Goal: Task Accomplishment & Management: Use online tool/utility

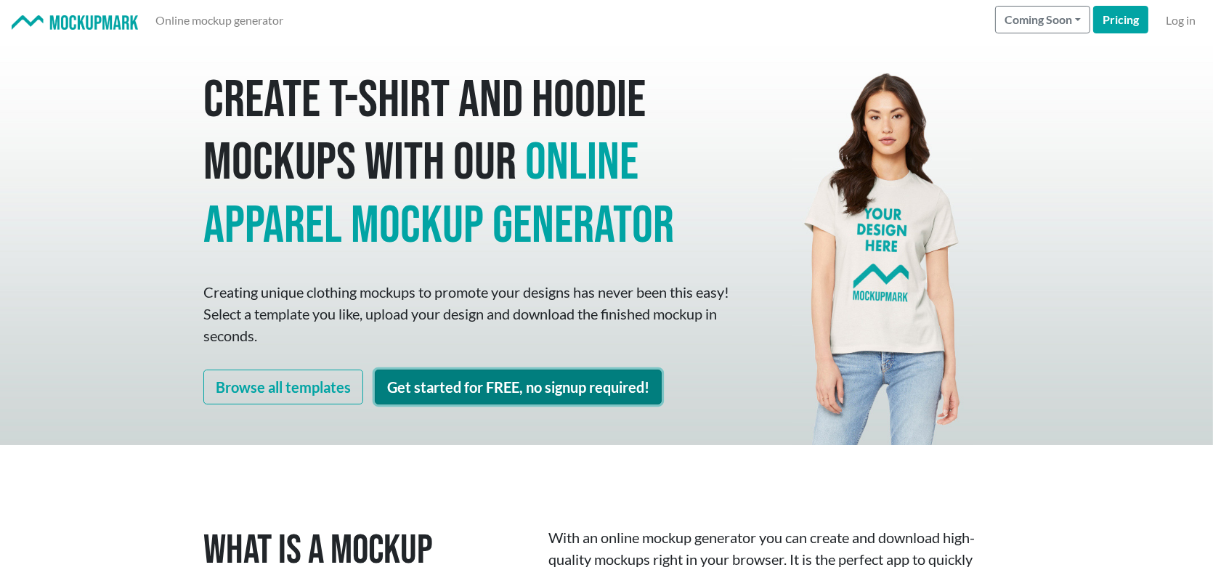
drag, startPoint x: 488, startPoint y: 390, endPoint x: 511, endPoint y: 387, distance: 22.7
click at [490, 390] on link "Get started for FREE, no signup required!" at bounding box center [518, 387] width 287 height 35
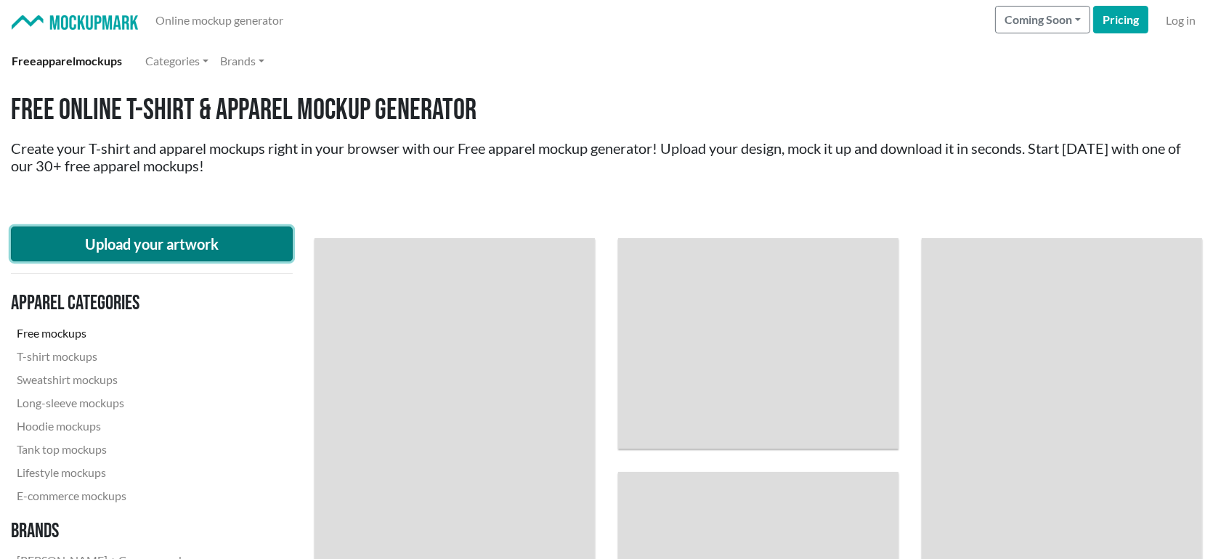
click at [197, 248] on button "Upload your artwork" at bounding box center [152, 244] width 282 height 35
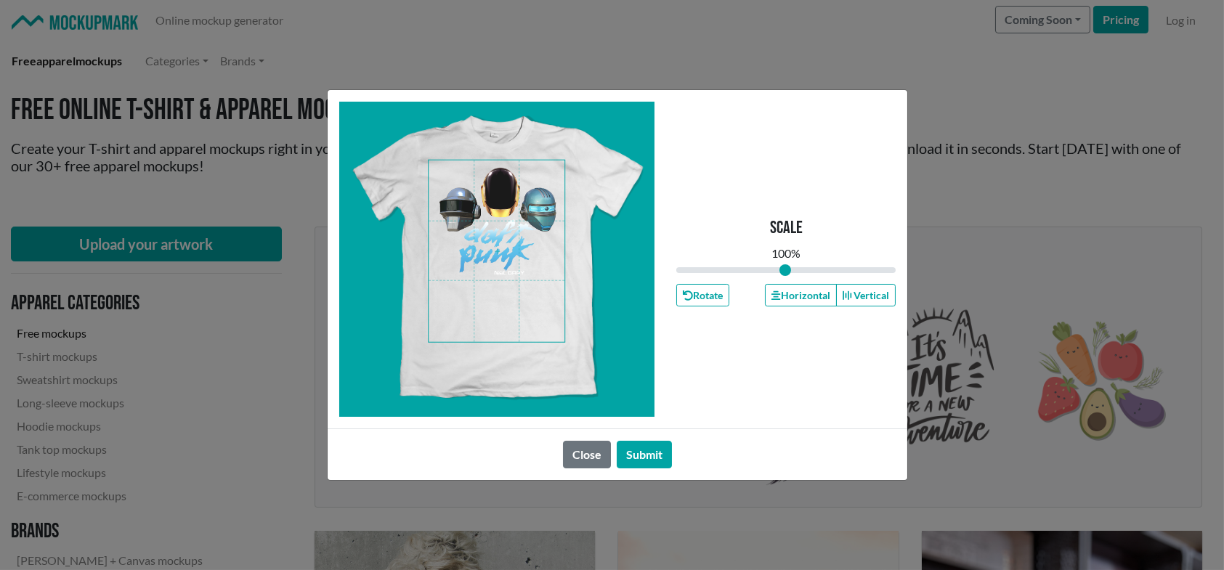
click at [504, 212] on span at bounding box center [497, 252] width 136 height 182
click at [794, 301] on button "Horizontal" at bounding box center [800, 295] width 71 height 23
click at [644, 460] on button "Submit" at bounding box center [644, 455] width 55 height 28
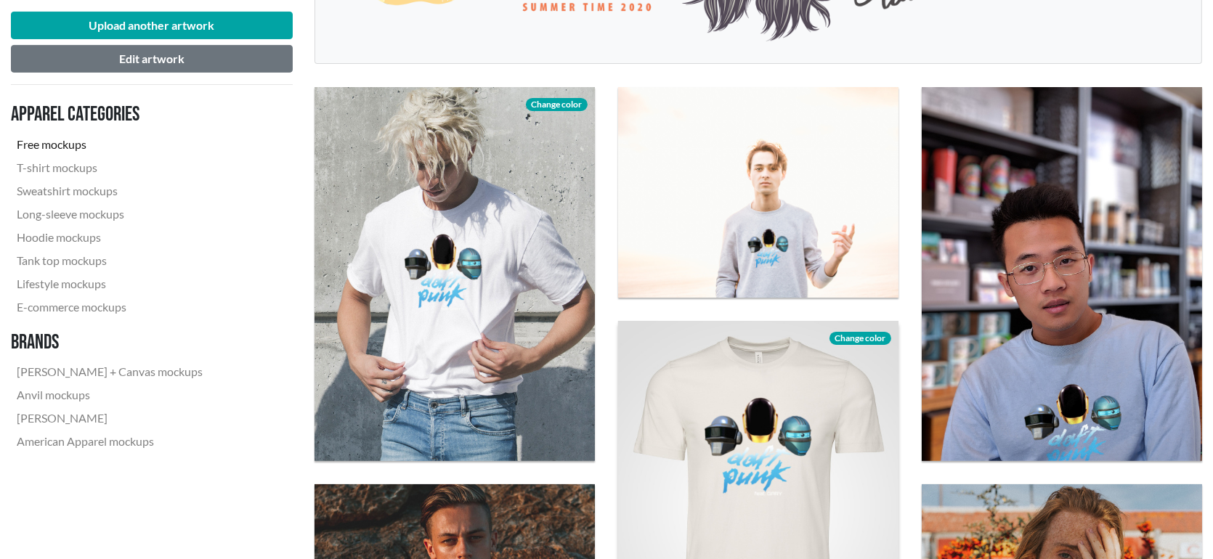
scroll to position [436, 0]
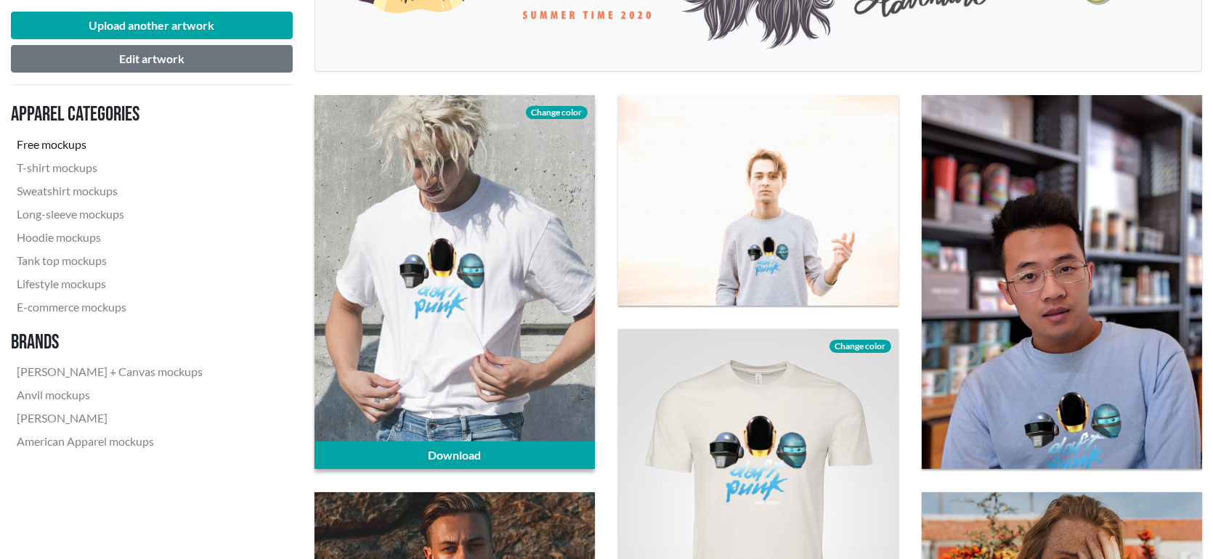
click at [556, 110] on span "Change color" at bounding box center [556, 112] width 61 height 13
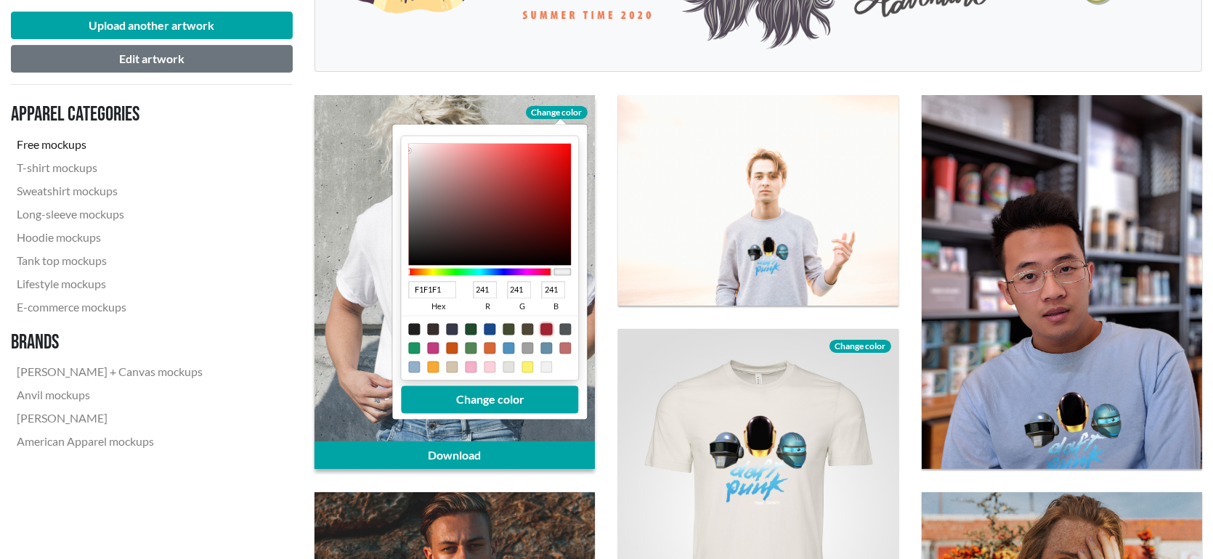
click at [545, 330] on div at bounding box center [547, 330] width 12 height 12
type input "A02331"
type input "160"
type input "35"
type input "49"
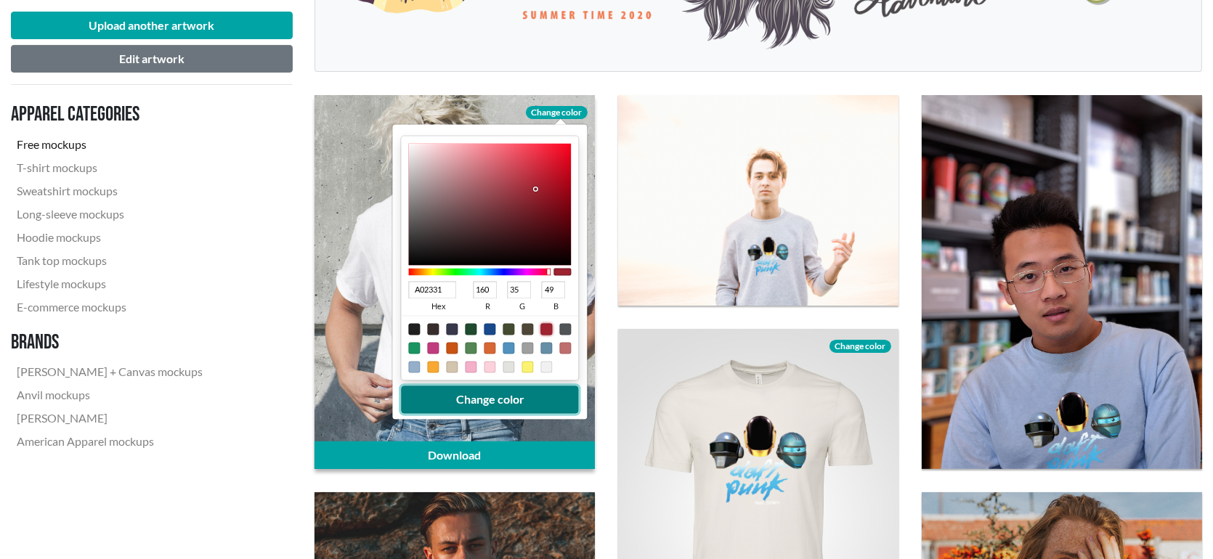
click at [505, 405] on button "Change color" at bounding box center [490, 400] width 177 height 28
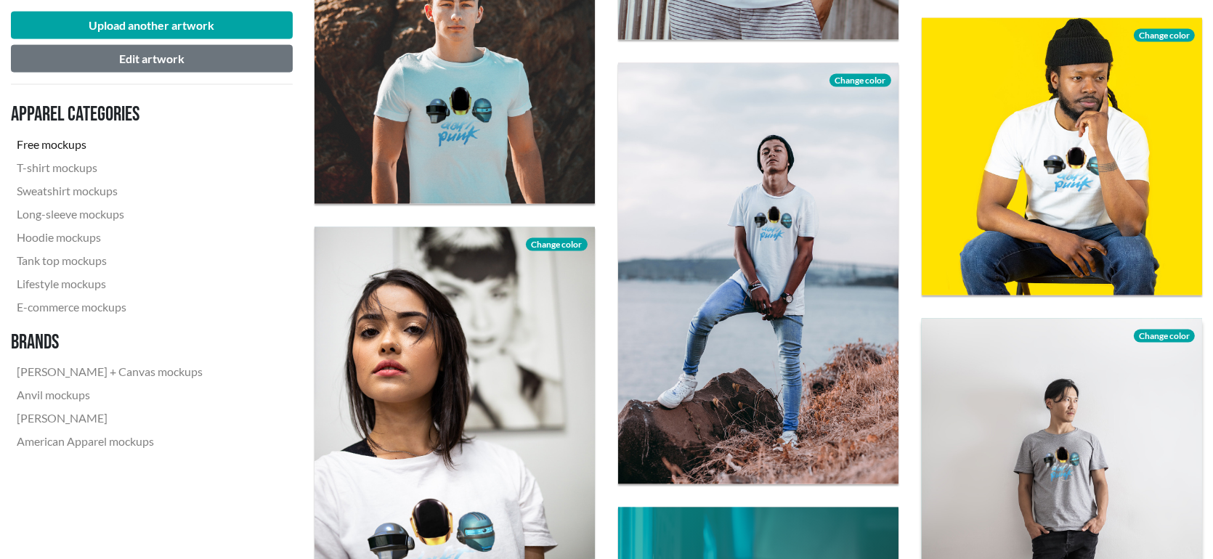
scroll to position [2905, 0]
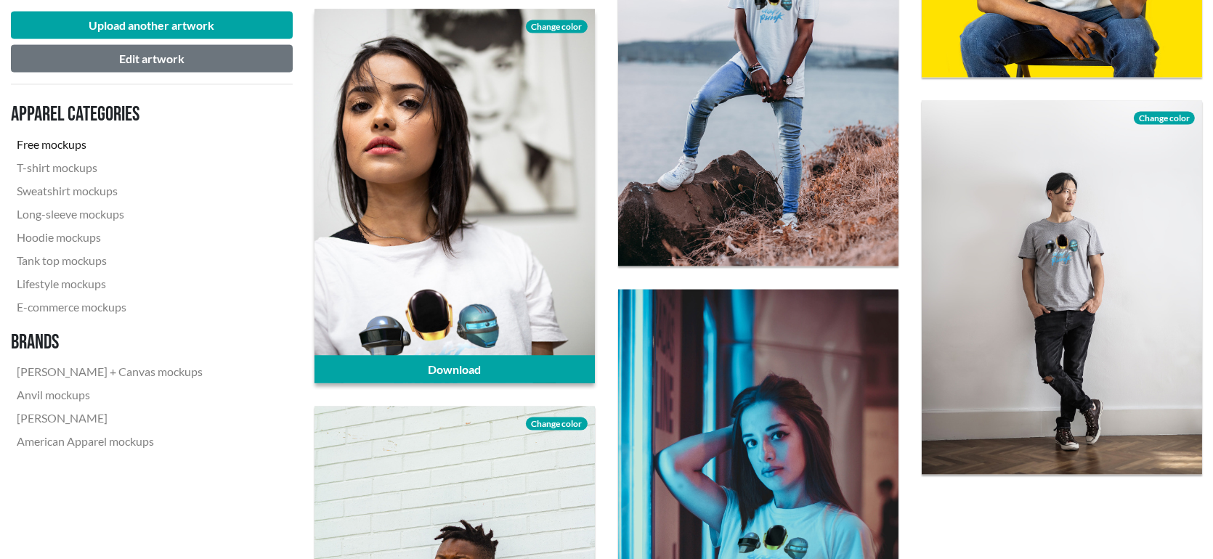
click at [563, 27] on span "Change color" at bounding box center [556, 26] width 61 height 13
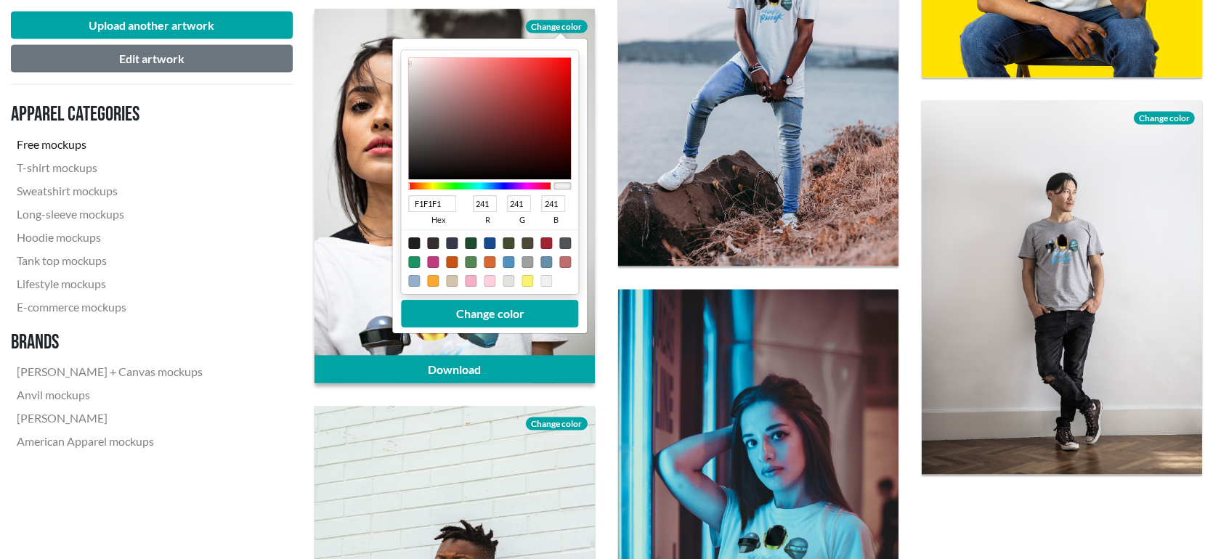
click at [489, 242] on div at bounding box center [490, 244] width 12 height 12
type input "18498C"
type input "24"
type input "73"
type input "140"
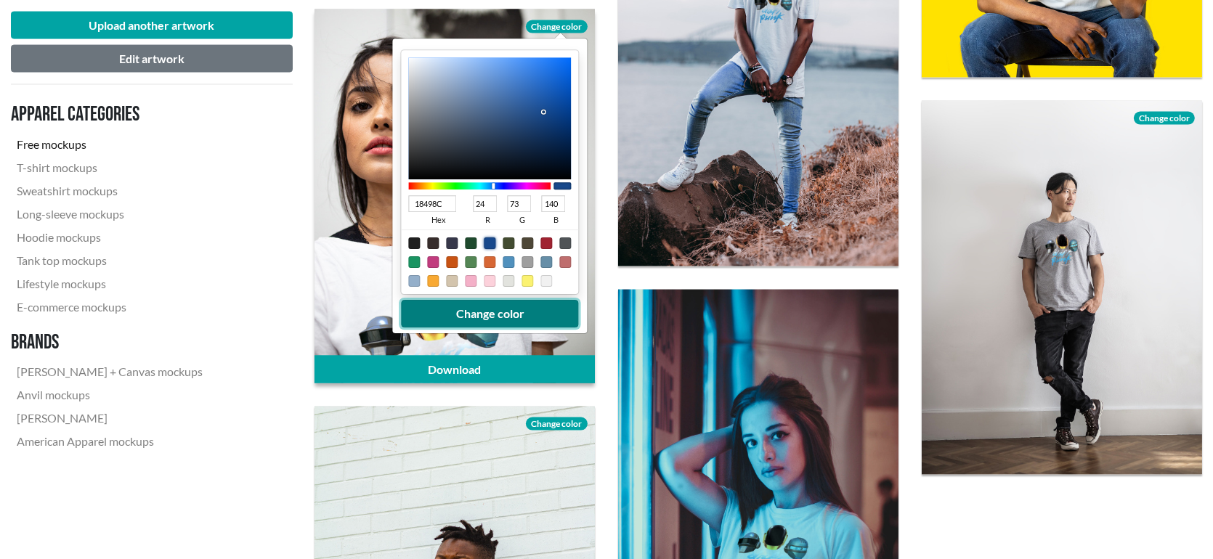
click at [503, 315] on button "Change color" at bounding box center [490, 314] width 177 height 28
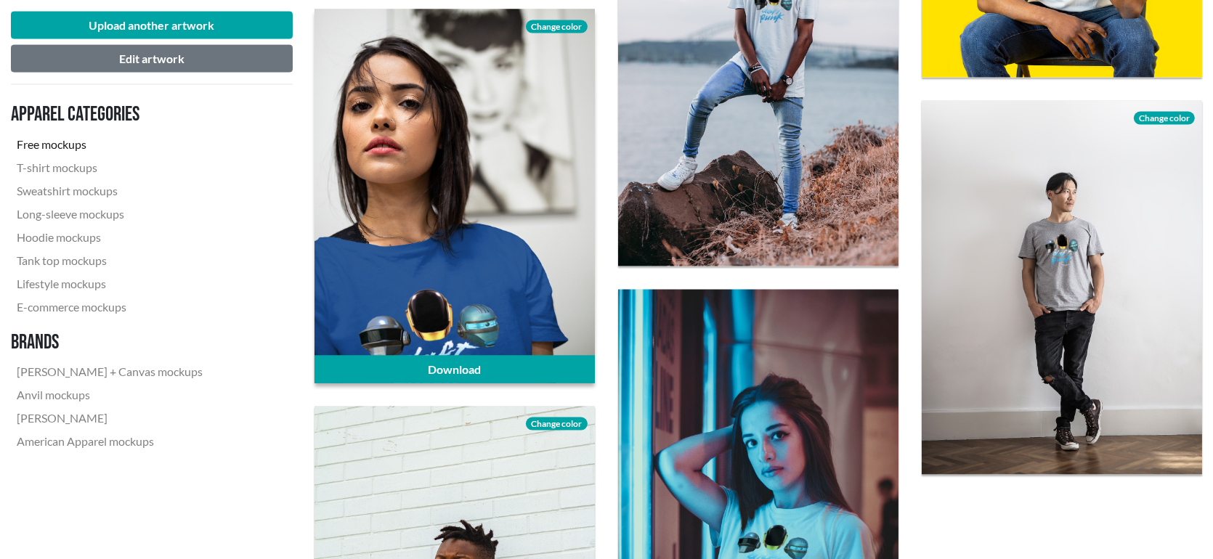
click at [566, 23] on span "Change color" at bounding box center [556, 26] width 61 height 13
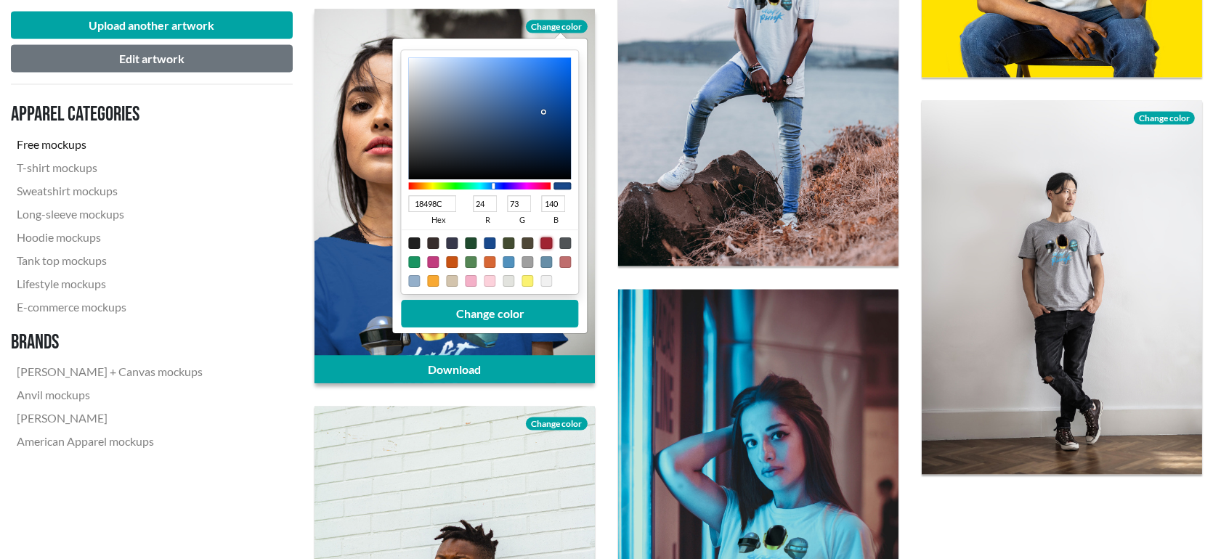
click at [545, 244] on div at bounding box center [547, 244] width 12 height 12
type input "A02331"
type input "160"
type input "35"
type input "49"
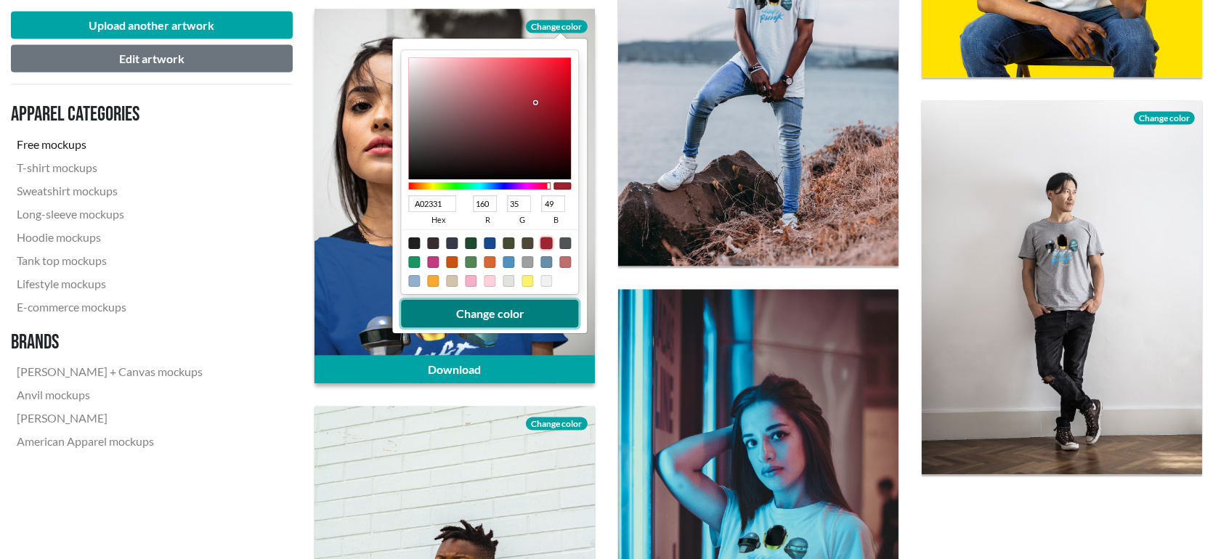
click at [529, 311] on button "Change color" at bounding box center [490, 314] width 177 height 28
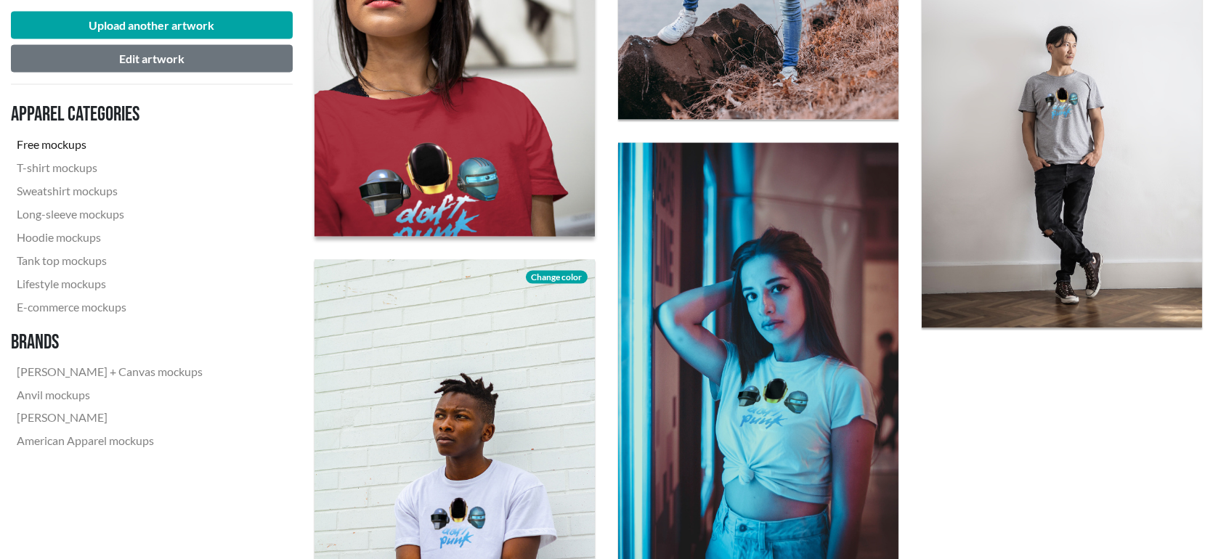
scroll to position [3051, 0]
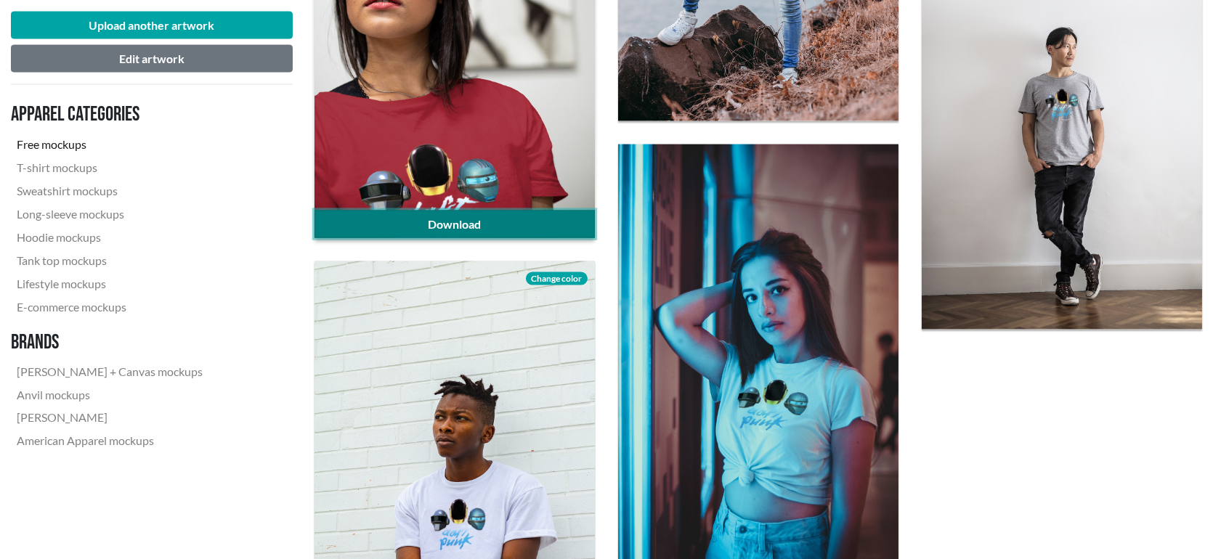
click at [496, 222] on link "Download" at bounding box center [454, 225] width 280 height 28
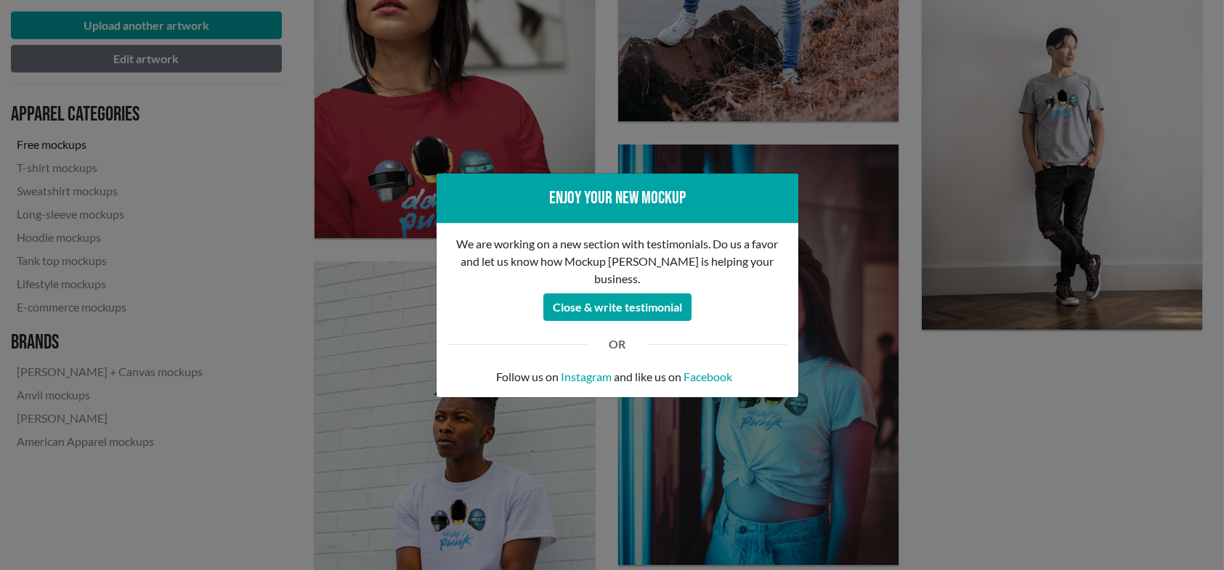
click at [975, 489] on div "Enjoy your new mockup We are working on a new section with testimonials. Do us …" at bounding box center [612, 285] width 1224 height 570
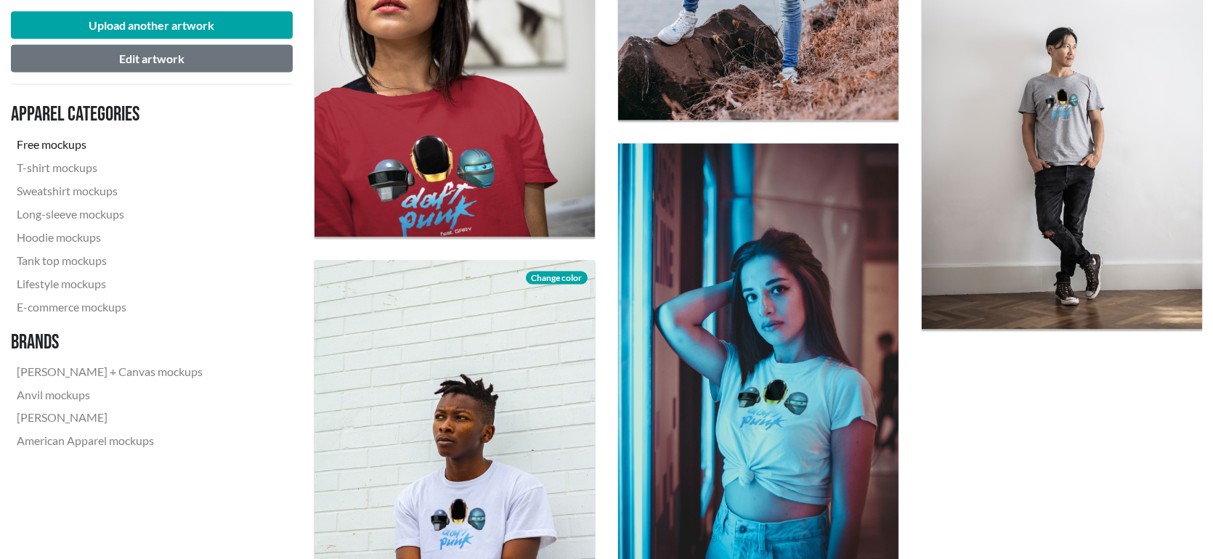
scroll to position [3268, 0]
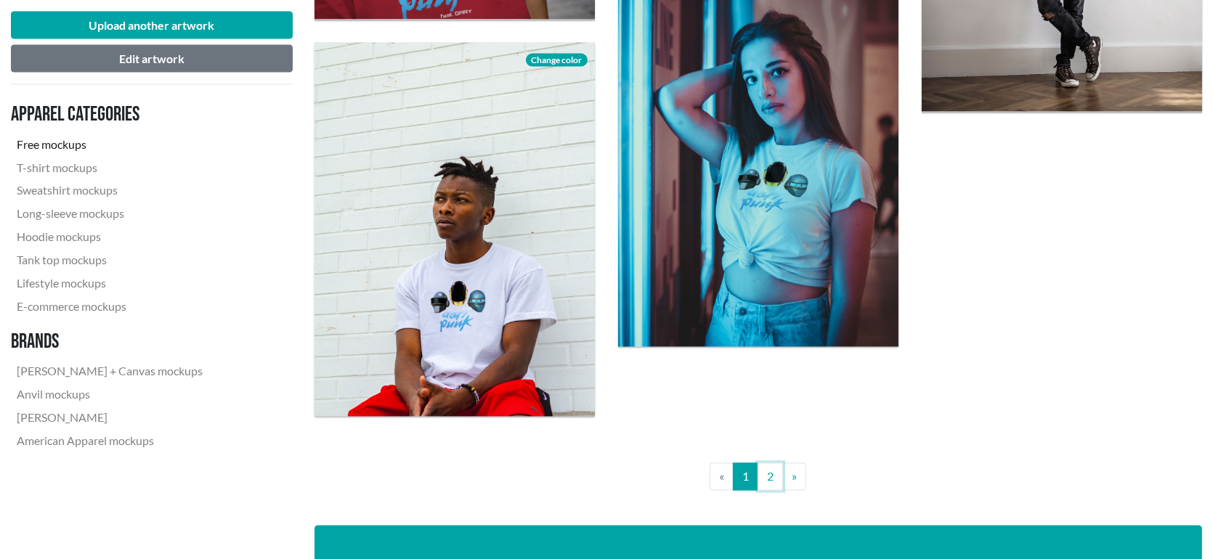
click at [766, 476] on link "2" at bounding box center [770, 477] width 25 height 28
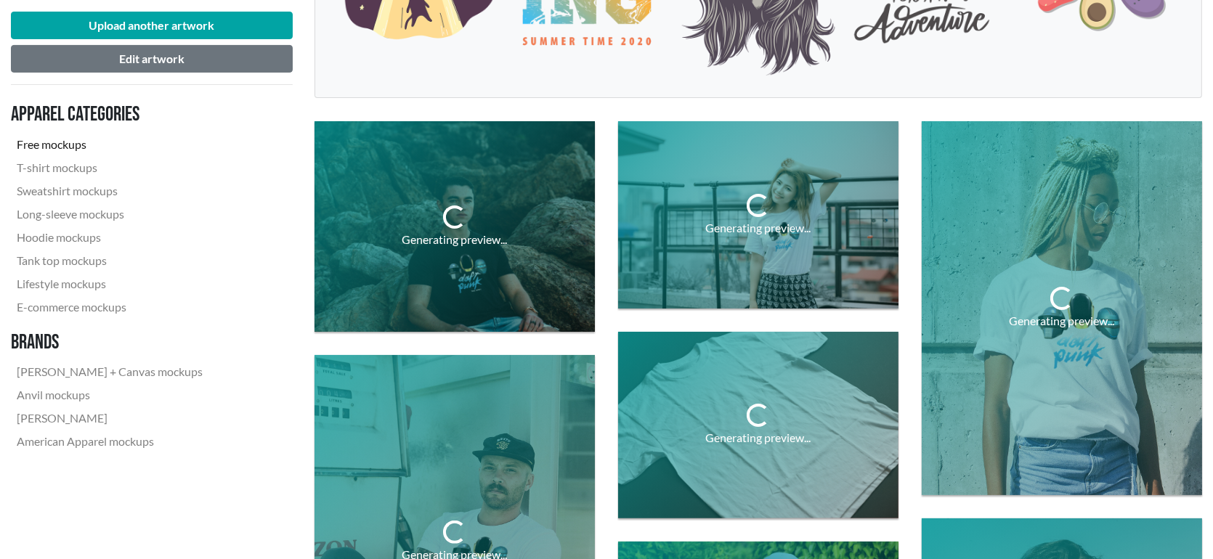
scroll to position [436, 0]
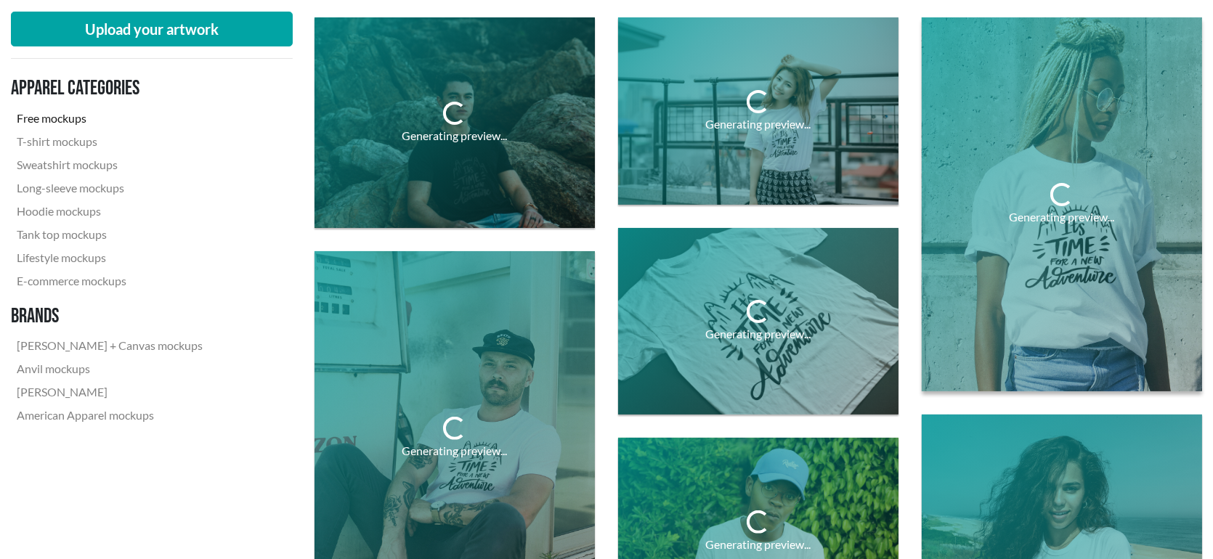
scroll to position [519, 0]
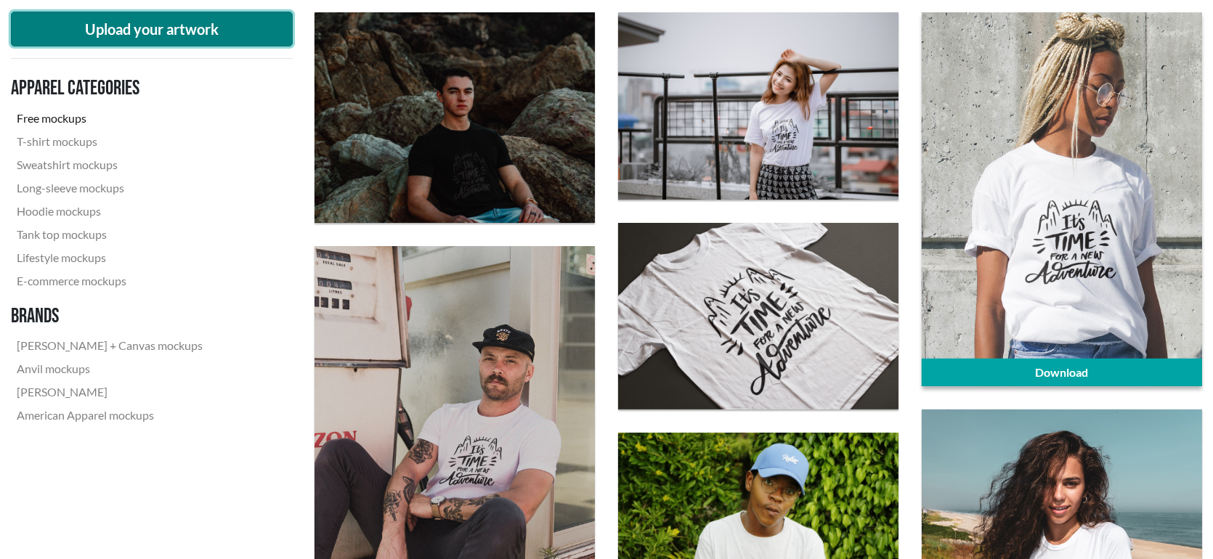
click at [206, 20] on button "Upload your artwork" at bounding box center [152, 29] width 282 height 35
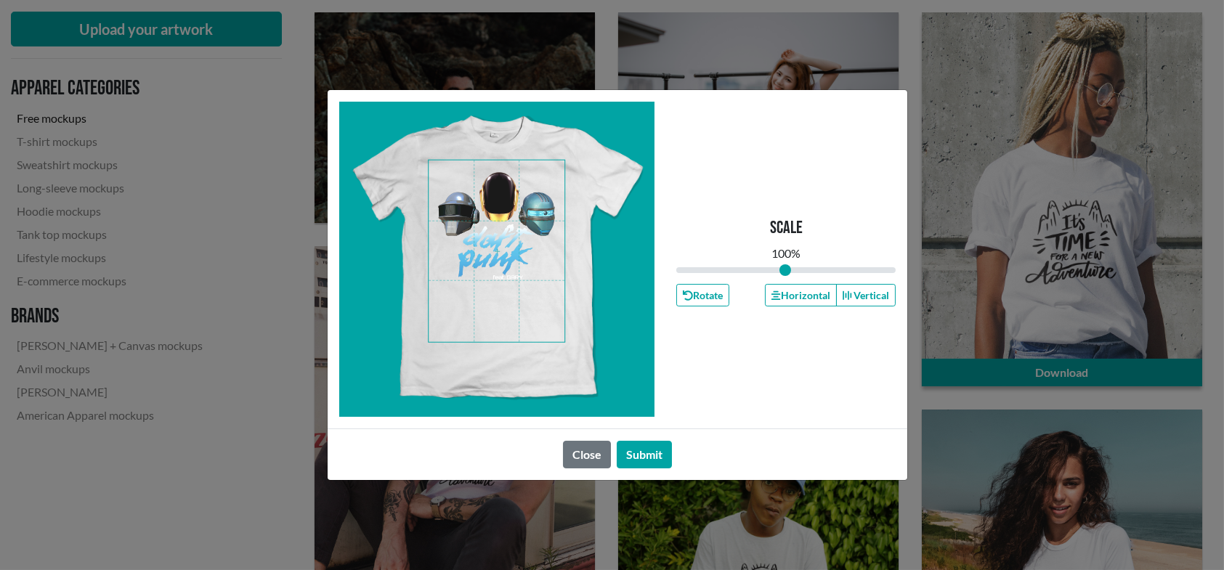
click at [503, 214] on span at bounding box center [497, 252] width 136 height 182
click at [779, 296] on icon "button" at bounding box center [775, 296] width 9 height 10
drag, startPoint x: 639, startPoint y: 451, endPoint x: 729, endPoint y: 442, distance: 90.6
click at [642, 451] on button "Submit" at bounding box center [644, 455] width 55 height 28
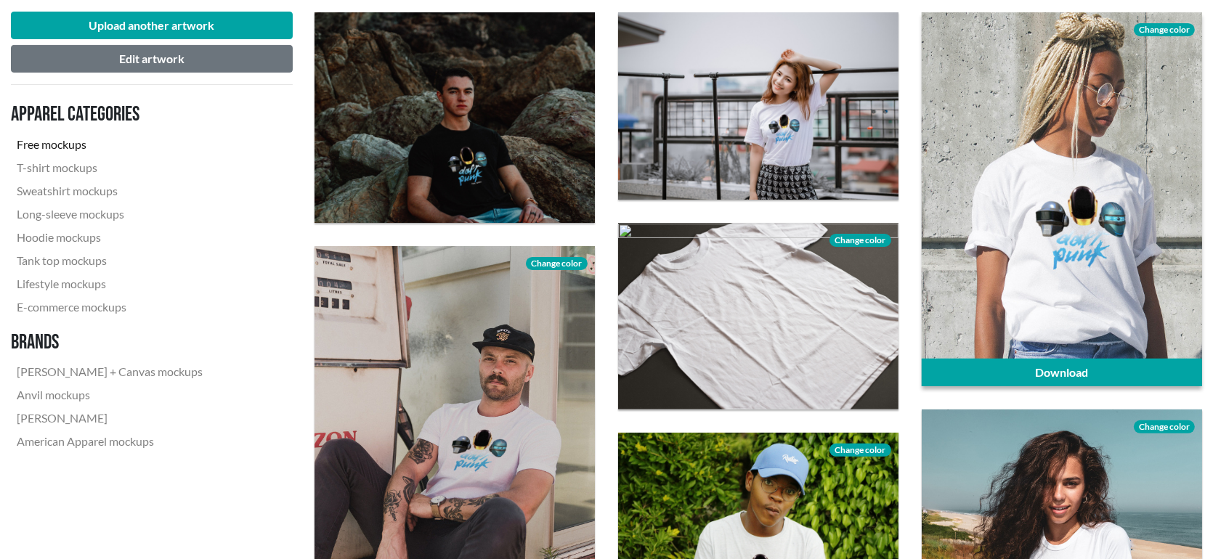
click at [1162, 26] on span "Change color" at bounding box center [1164, 29] width 61 height 13
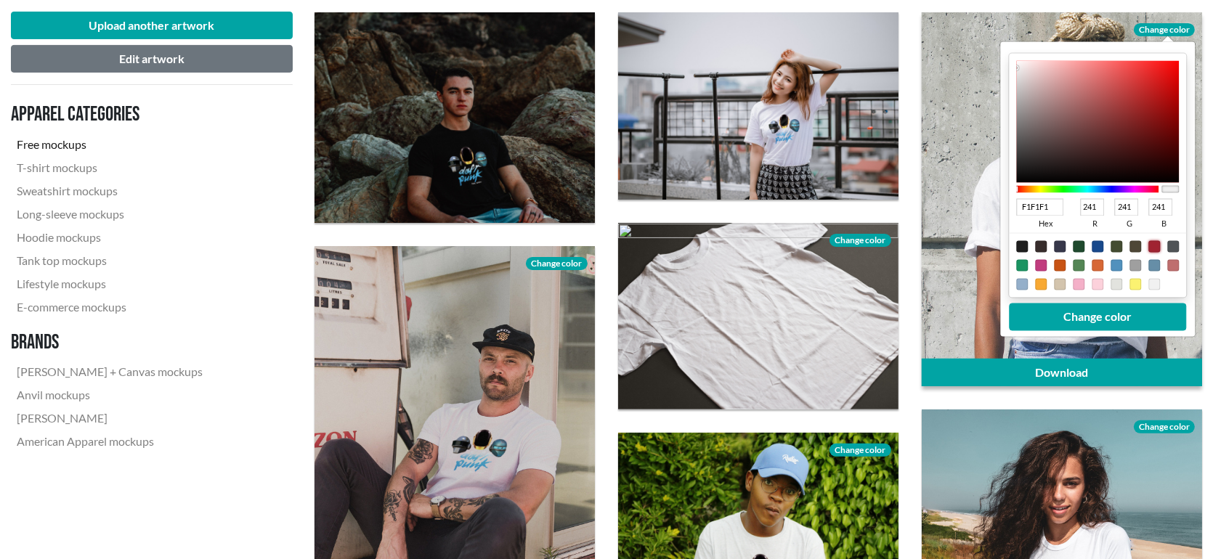
click at [1154, 245] on div at bounding box center [1154, 247] width 12 height 12
type input "A02331"
type input "160"
type input "35"
type input "49"
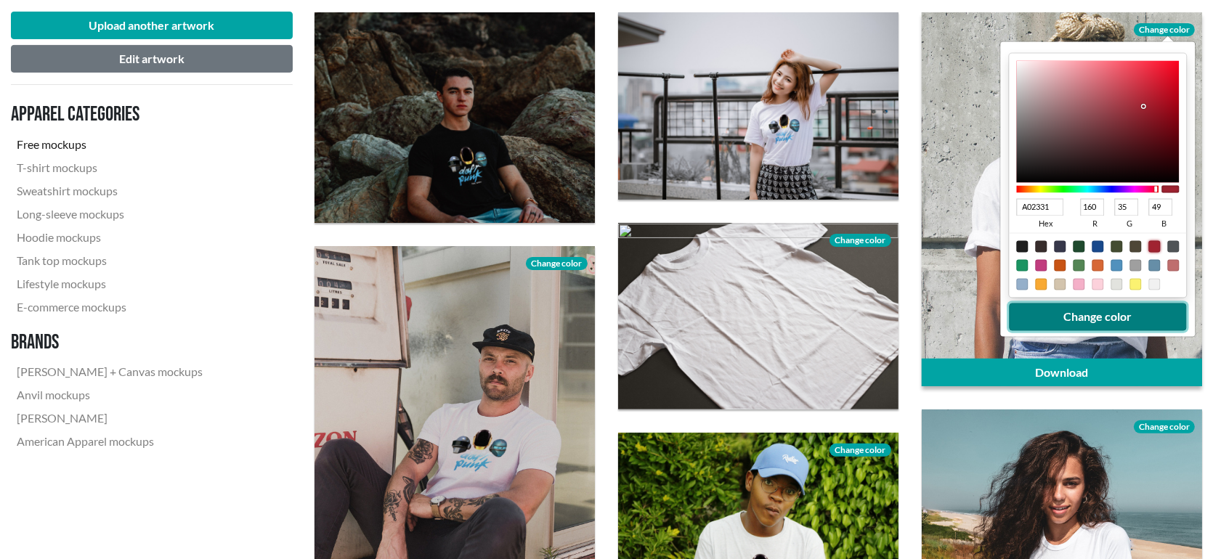
click at [1124, 322] on button "Change color" at bounding box center [1097, 318] width 177 height 28
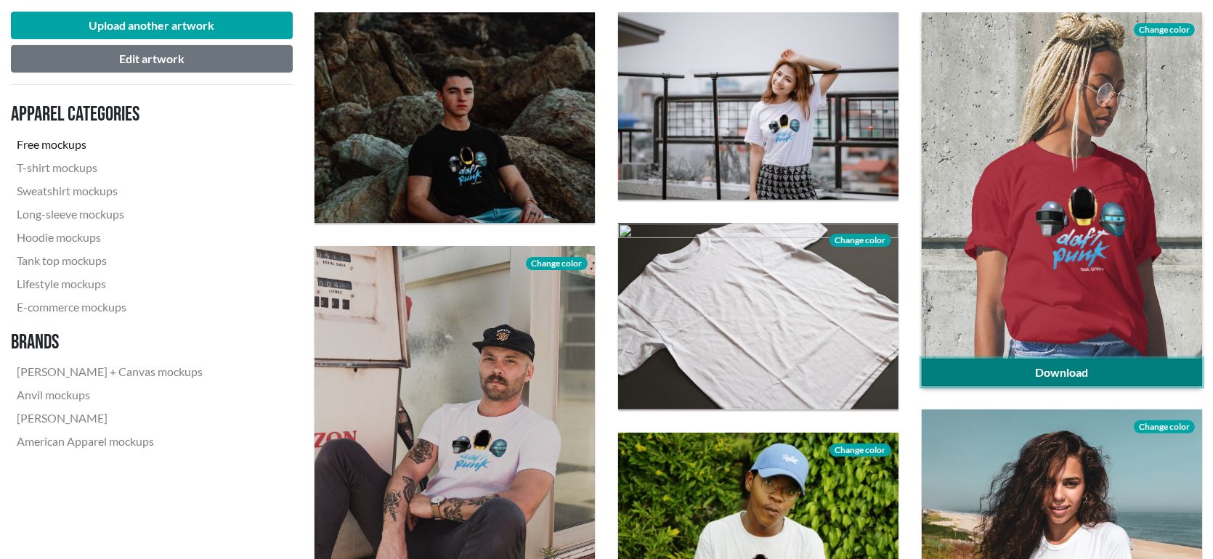
click at [1097, 364] on link "Download" at bounding box center [1062, 373] width 280 height 28
